Goal: Task Accomplishment & Management: Complete application form

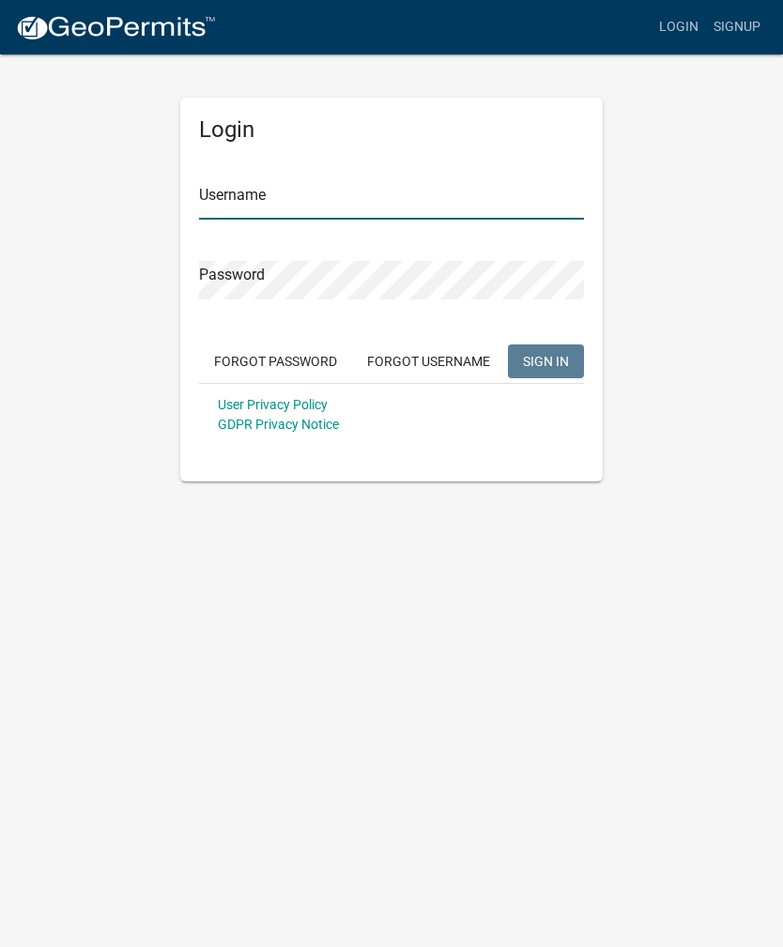
click at [241, 205] on input "Username" at bounding box center [391, 200] width 385 height 38
type input "coryellc"
click at [545, 360] on button "SIGN IN" at bounding box center [546, 362] width 76 height 34
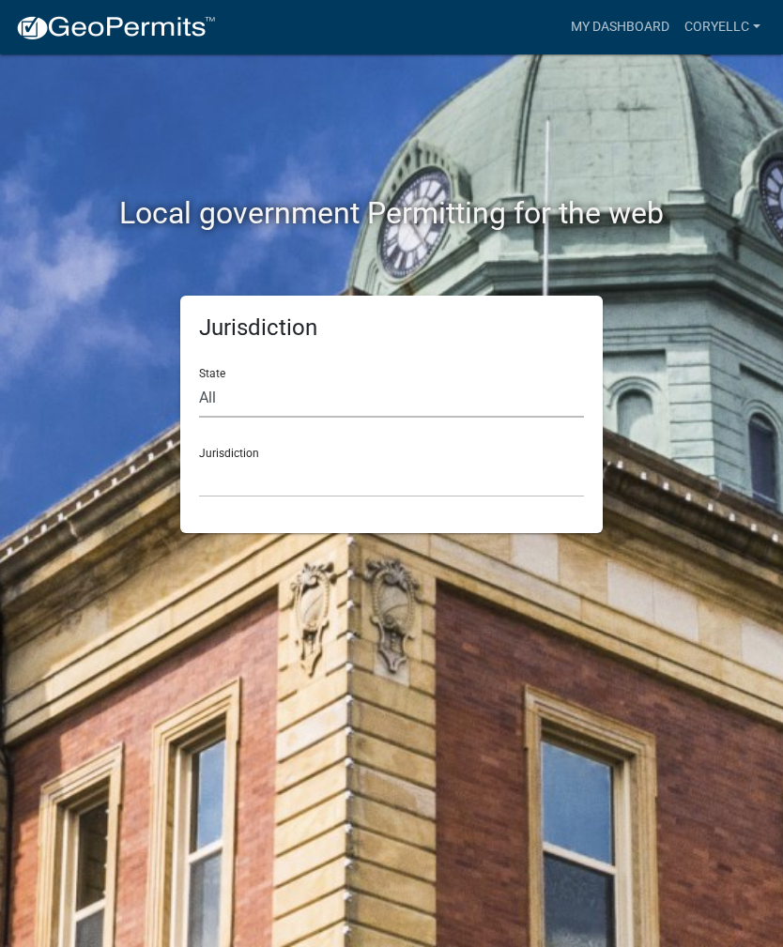
click at [240, 399] on select "All [US_STATE] [US_STATE] [US_STATE] [US_STATE] [US_STATE] [US_STATE] [US_STATE…" at bounding box center [391, 398] width 385 height 38
select select "[US_STATE]"
click at [276, 481] on select "Becker County, Minnesota Benton County, Minnesota Carlton County, Minnesota Cit…" at bounding box center [391, 478] width 385 height 38
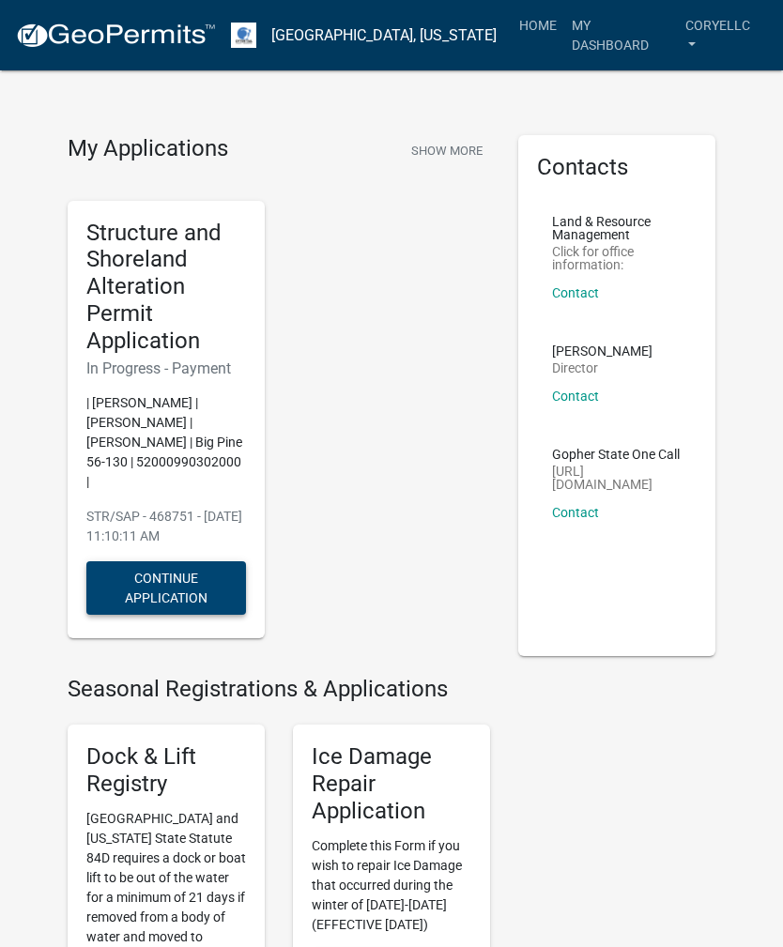
click at [173, 578] on button "Continue Application" at bounding box center [166, 588] width 160 height 54
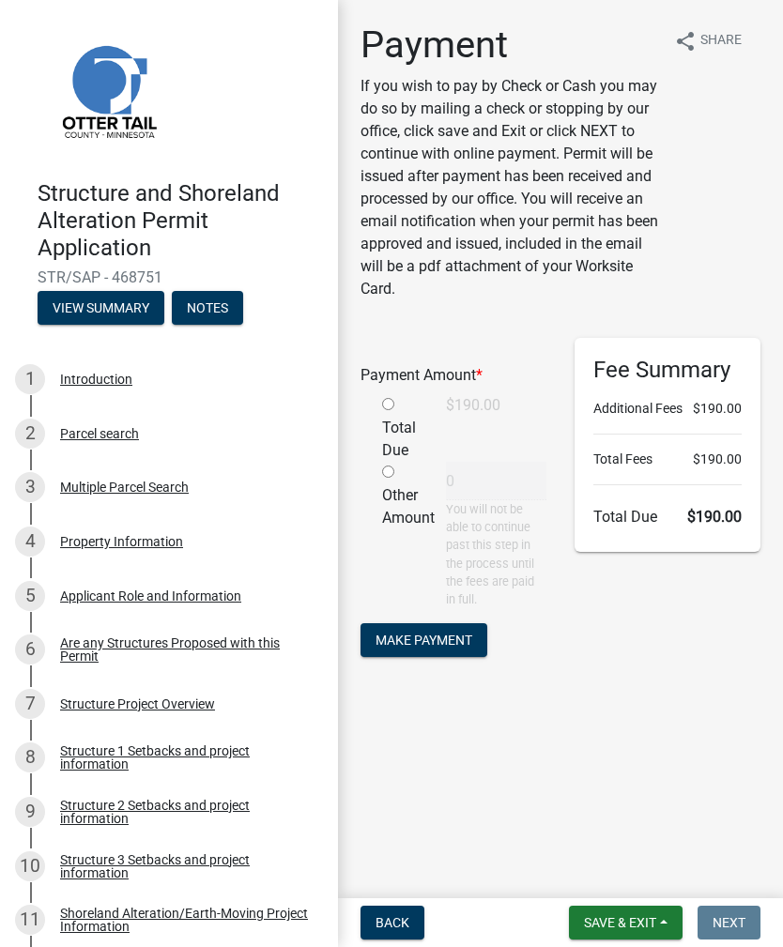
click at [394, 405] on input "radio" at bounding box center [388, 404] width 12 height 12
radio input "true"
type input "190"
click at [422, 645] on span "Make Payment" at bounding box center [424, 640] width 97 height 15
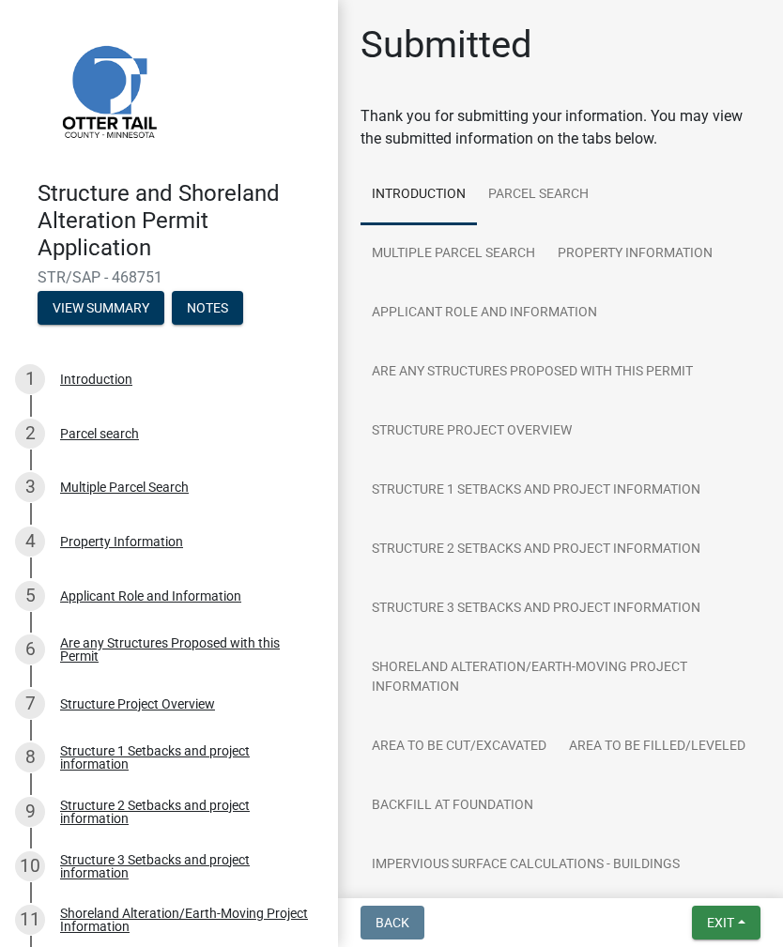
click at [725, 926] on span "Exit" at bounding box center [720, 922] width 27 height 15
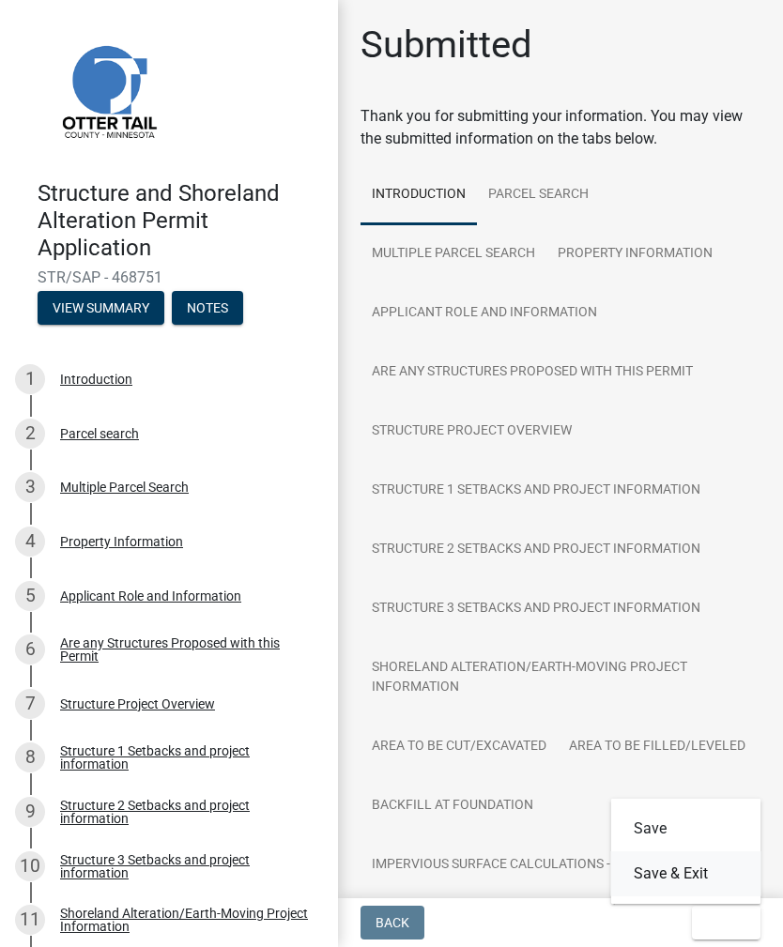
click at [672, 872] on button "Save & Exit" at bounding box center [686, 873] width 150 height 45
